Goal: Navigation & Orientation: Understand site structure

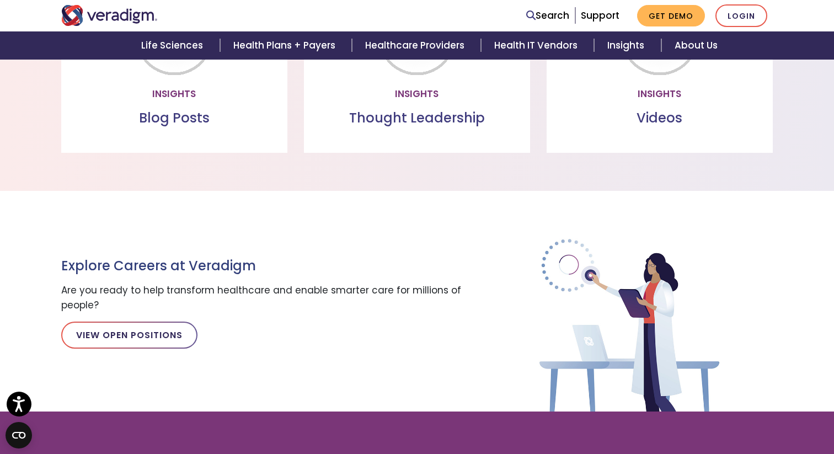
scroll to position [1517, 0]
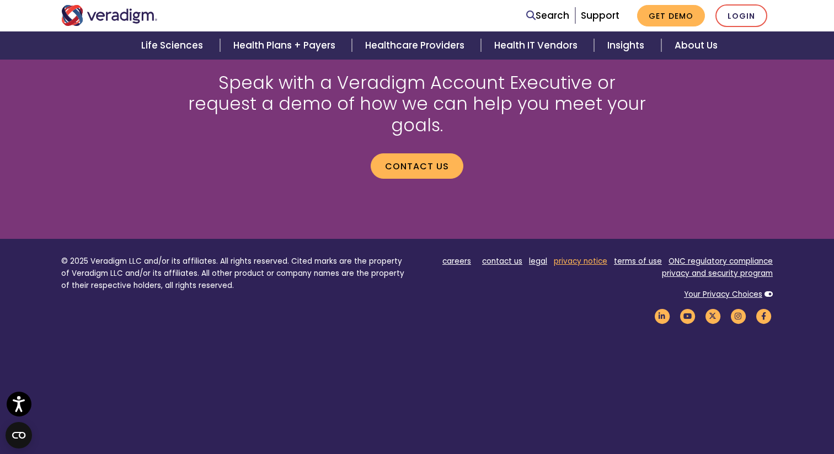
click at [582, 256] on link "privacy notice" at bounding box center [581, 261] width 54 height 10
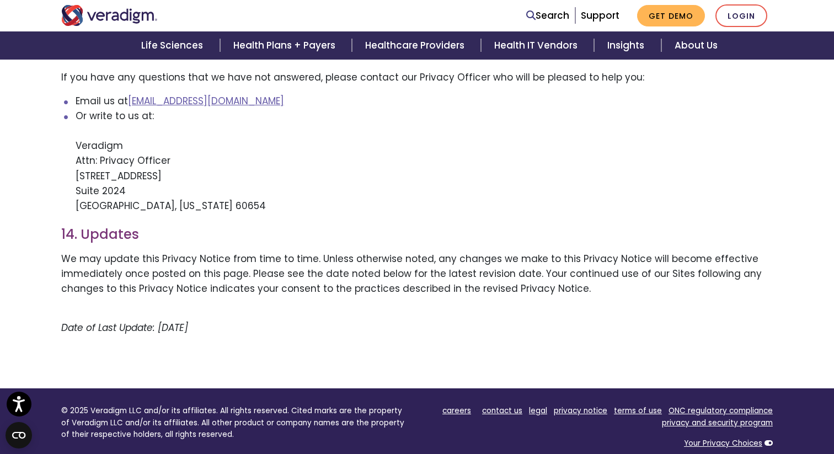
scroll to position [2324, 0]
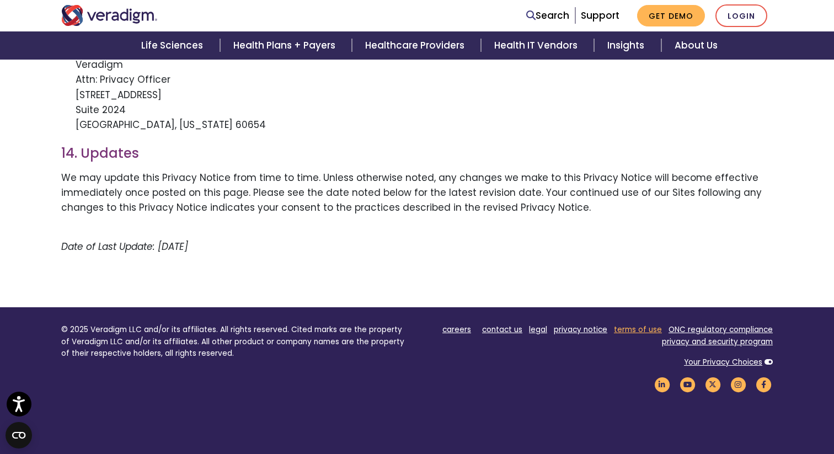
click at [628, 324] on link "terms of use" at bounding box center [638, 329] width 48 height 10
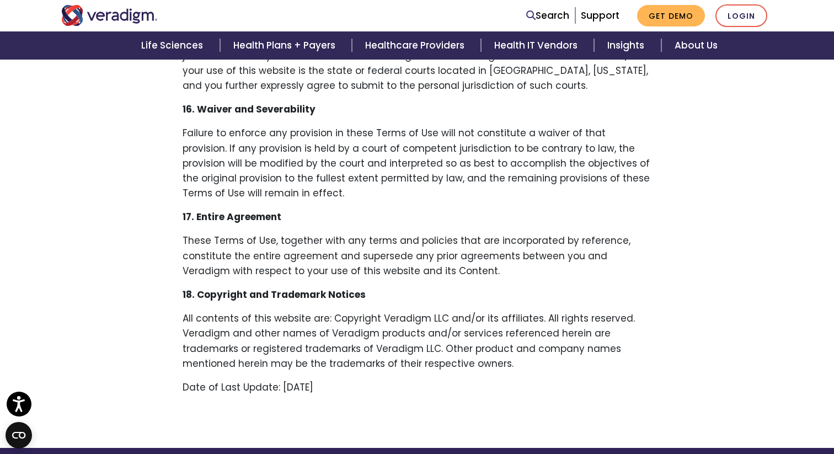
scroll to position [2481, 0]
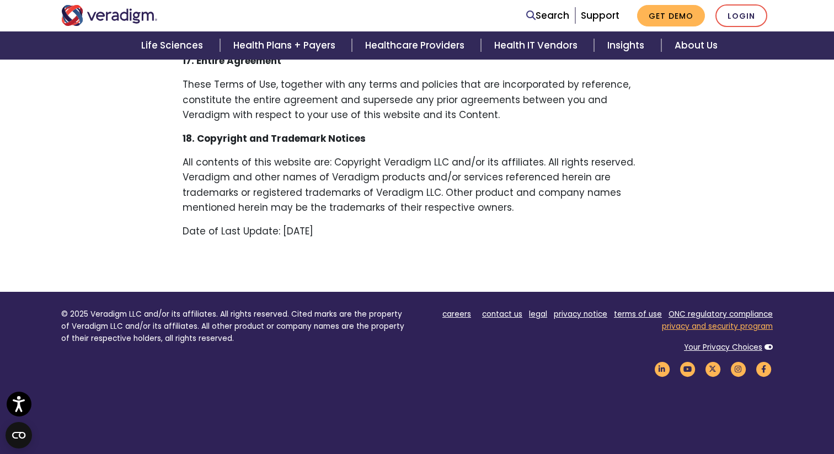
click at [683, 321] on link "privacy and security program" at bounding box center [717, 326] width 111 height 10
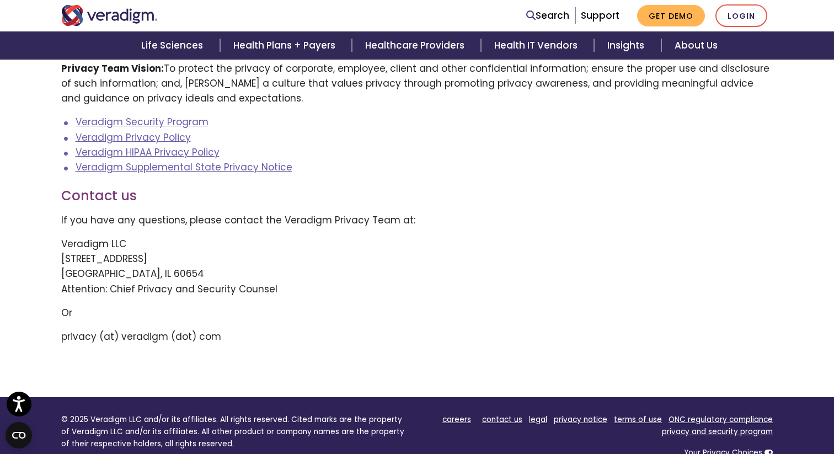
scroll to position [175, 0]
